Goal: Transaction & Acquisition: Purchase product/service

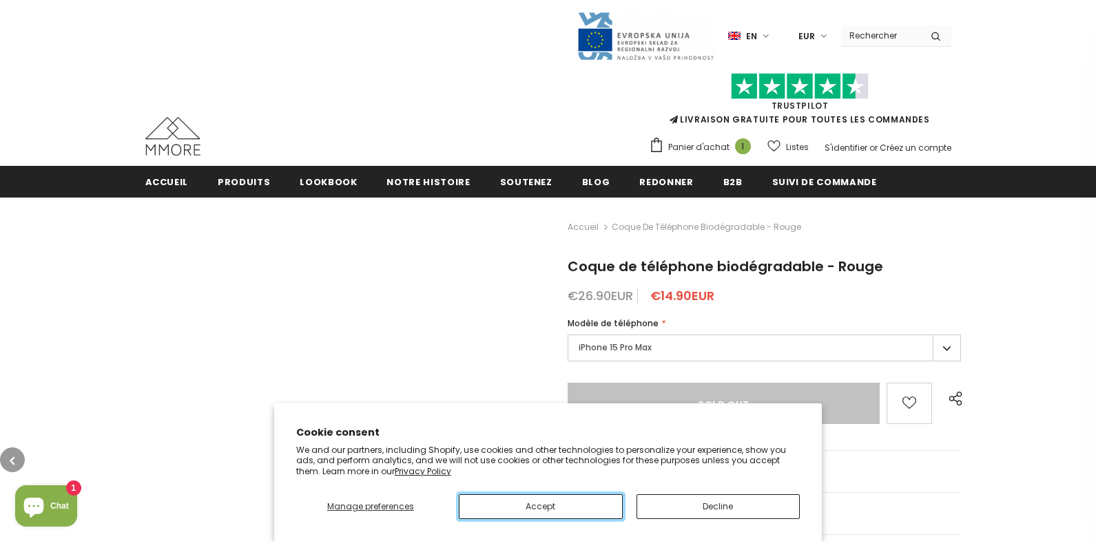
click at [540, 506] on button "Accept" at bounding box center [541, 507] width 164 height 25
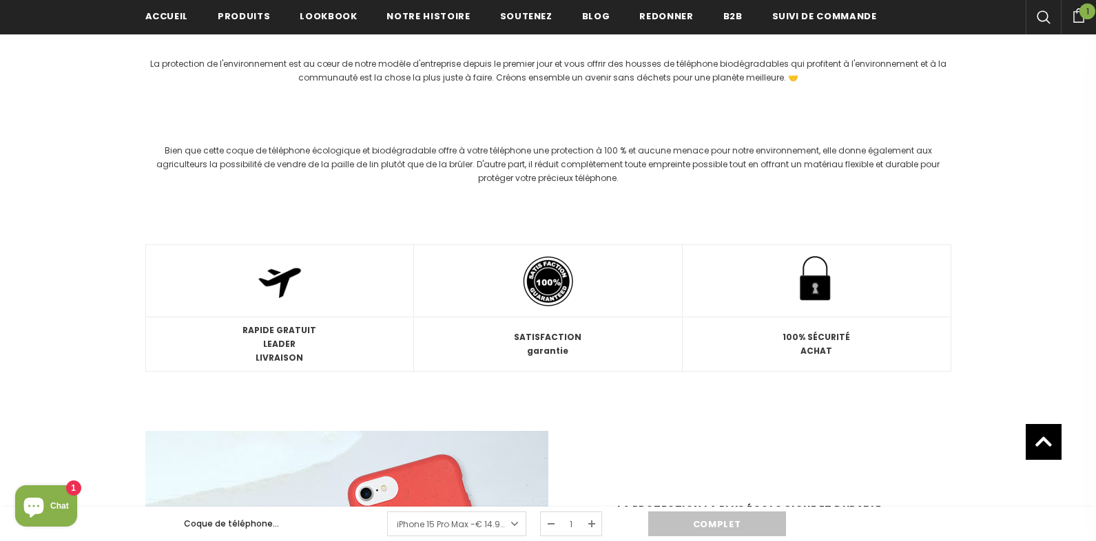
scroll to position [1624, 0]
